Goal: Transaction & Acquisition: Obtain resource

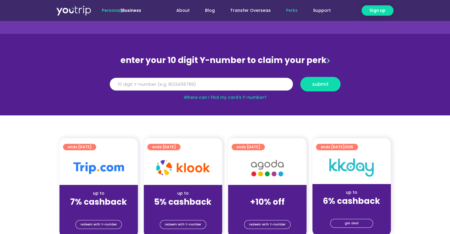
scroll to position [59, 0]
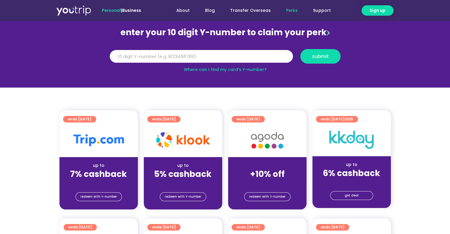
click at [209, 71] on link "Where can I find my card’s Y-number?" at bounding box center [225, 70] width 83 height 6
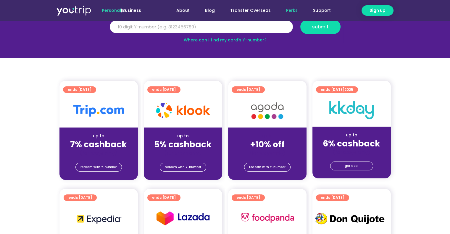
click at [152, 32] on input "Y Number" at bounding box center [201, 26] width 183 height 13
type input "8169845234"
click at [319, 27] on span "submit" at bounding box center [320, 27] width 17 height 4
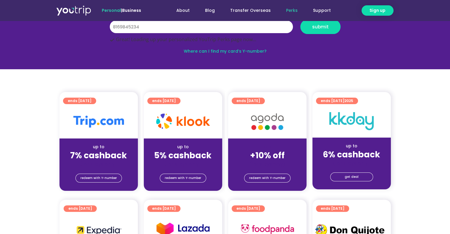
scroll to position [70, 0]
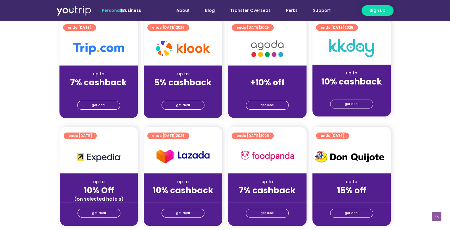
scroll to position [148, 0]
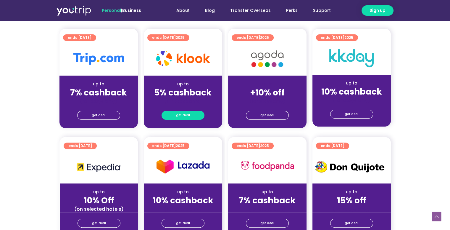
click at [180, 114] on span "get deal" at bounding box center [183, 115] width 14 height 8
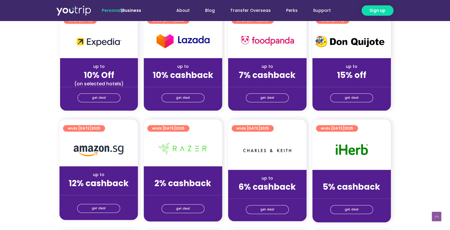
scroll to position [347, 0]
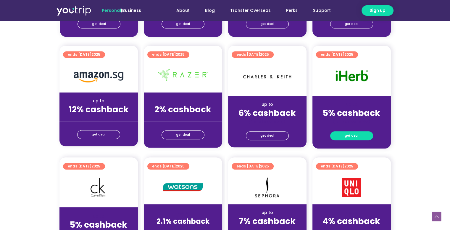
click at [350, 132] on span "get deal" at bounding box center [352, 135] width 14 height 8
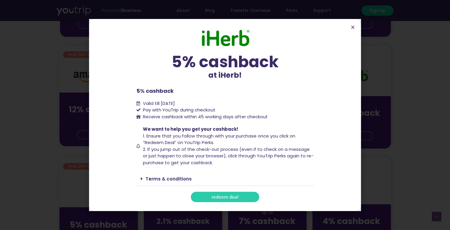
click at [352, 29] on section "5% cashback at iHerb! 5% cashback at iHerb! 5% cashback Valid till 31 December …" at bounding box center [225, 115] width 272 height 192
click at [352, 28] on icon "Close" at bounding box center [353, 27] width 4 height 4
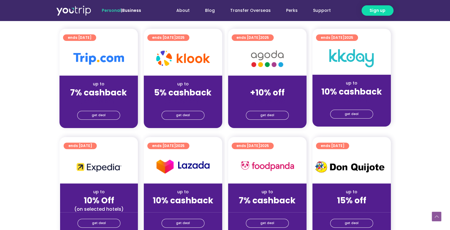
scroll to position [148, 0]
